Goal: Use online tool/utility: Utilize a website feature to perform a specific function

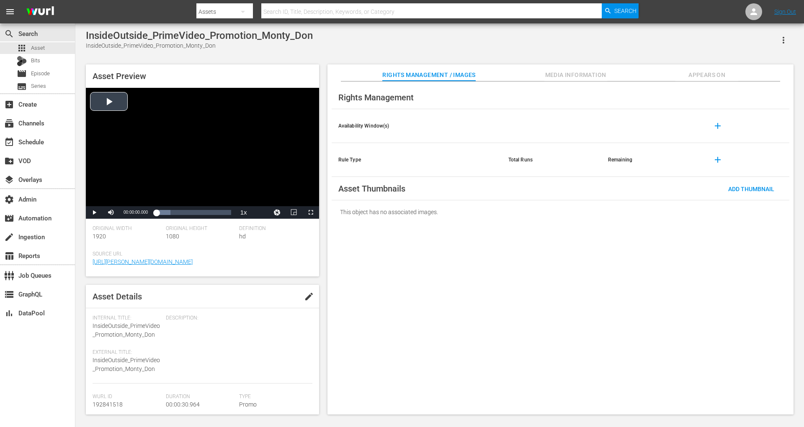
click at [115, 96] on div "Video Player" at bounding box center [202, 147] width 233 height 118
click at [311, 213] on span "Video Player" at bounding box center [311, 213] width 0 height 0
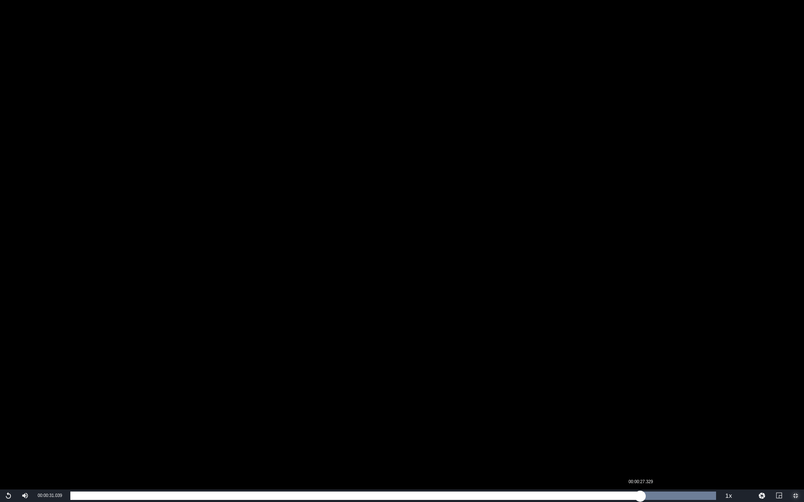
click at [640, 427] on div "Loaded : 100.00% 00:00:27.329 00:00:31.039" at bounding box center [392, 496] width 645 height 8
click at [646, 427] on div "Loaded : 100.00% 00:00:27.771 00:00:31.039" at bounding box center [392, 496] width 645 height 8
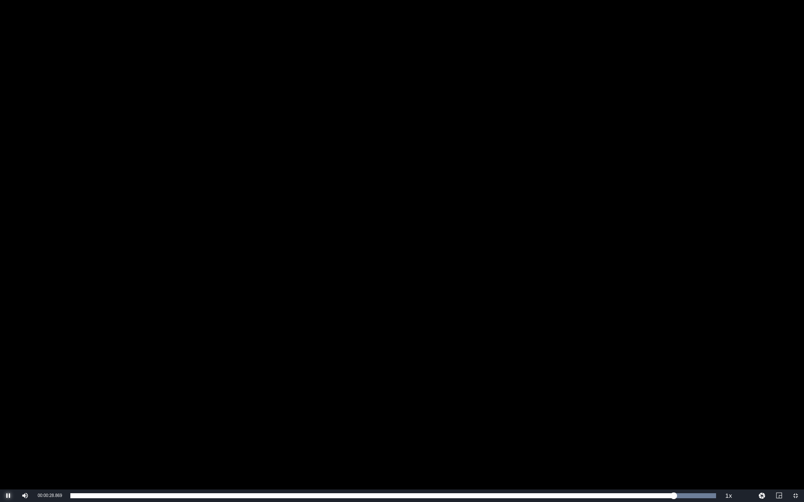
click at [8, 427] on span "Video Player" at bounding box center [8, 496] width 0 height 0
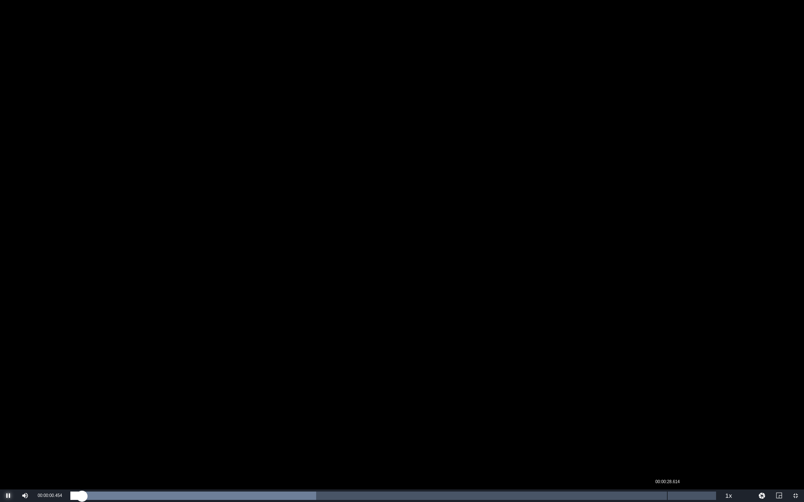
click at [667, 427] on div "00:00:28.614" at bounding box center [667, 496] width 0 height 8
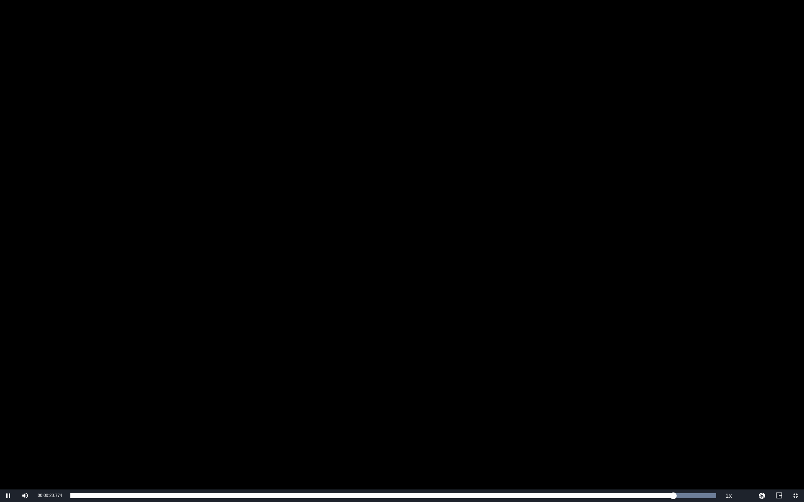
click at [14, 427] on div "Video Player" at bounding box center [402, 245] width 804 height 490
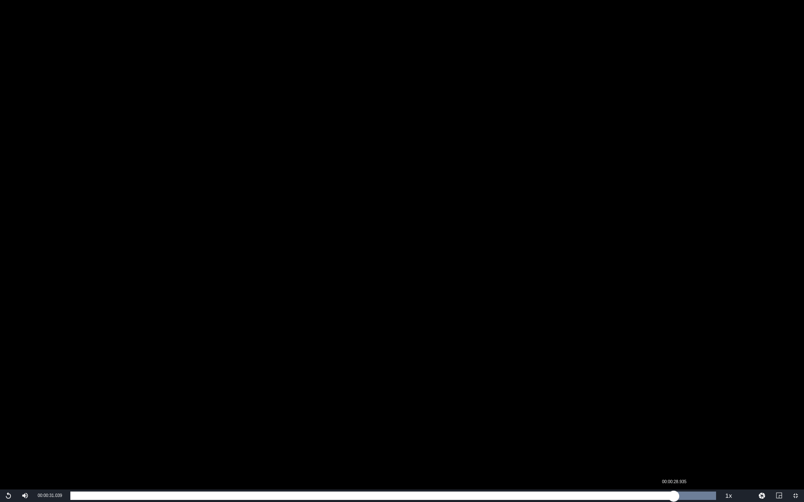
click at [673, 427] on div "Loaded : 100.00% 00:00:28.935 00:00:31.039" at bounding box center [392, 496] width 645 height 8
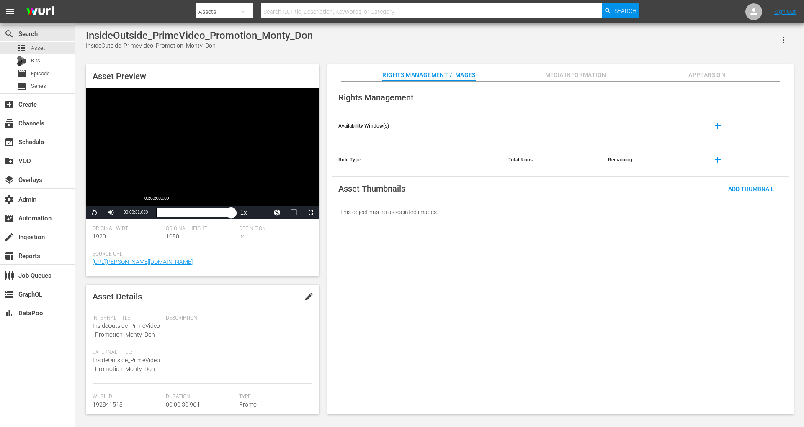
click at [154, 212] on div "Loaded : 100.00% 00:00:00.000 00:00:31.039" at bounding box center [193, 212] width 83 height 13
click at [311, 213] on span "Video Player" at bounding box center [311, 213] width 0 height 0
